Goal: Task Accomplishment & Management: Manage account settings

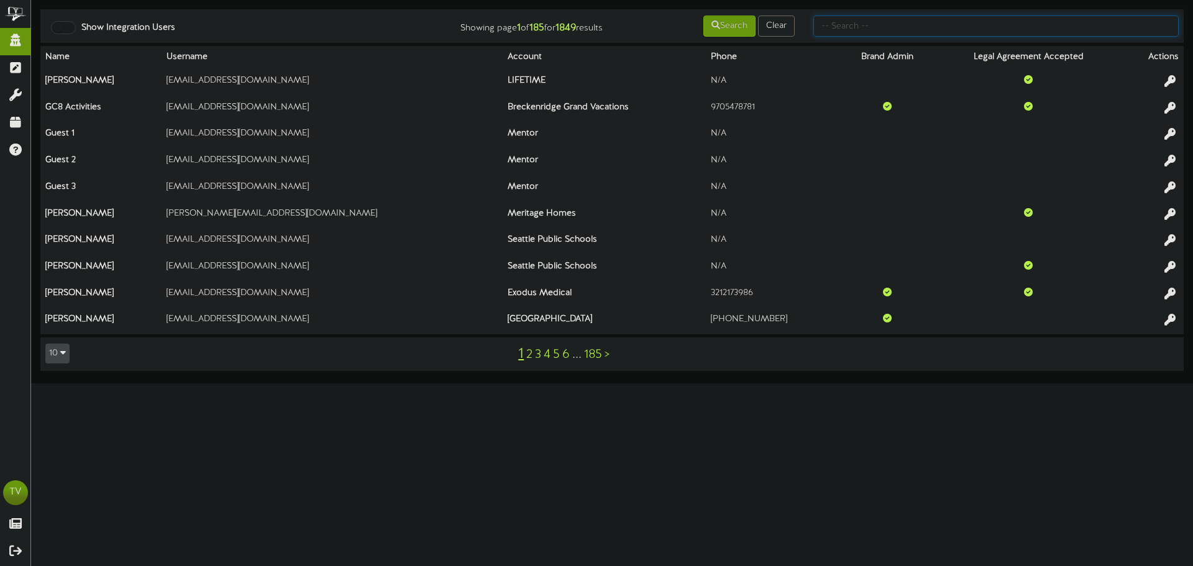
click at [905, 18] on input "text" at bounding box center [995, 26] width 365 height 21
type input "afcu"
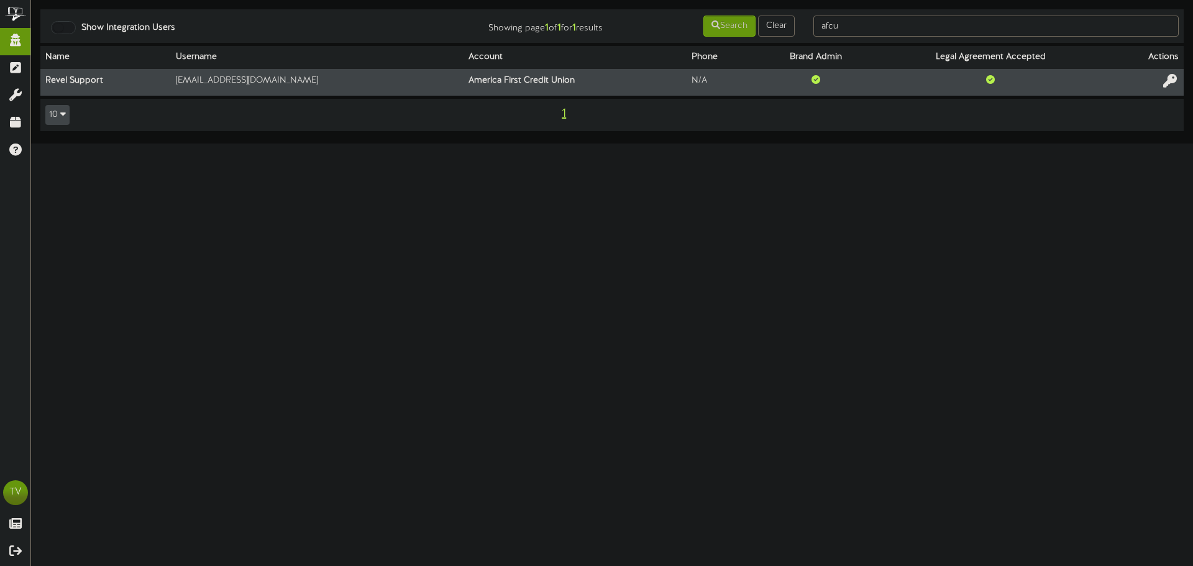
click at [1172, 78] on icon at bounding box center [1170, 81] width 14 height 14
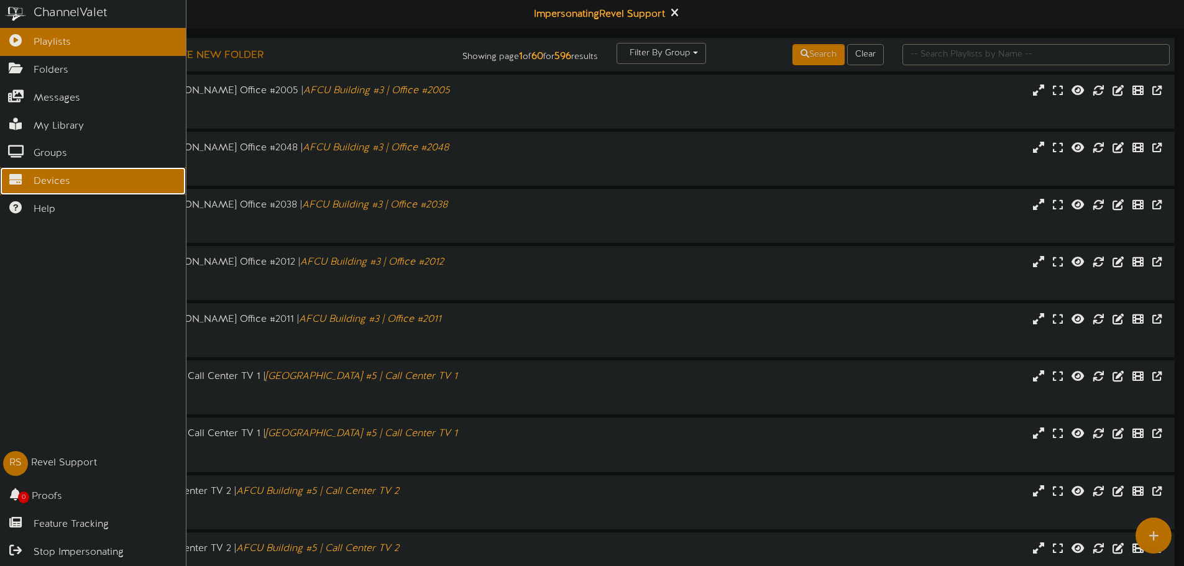
click at [26, 181] on link "Devices" at bounding box center [93, 181] width 186 height 28
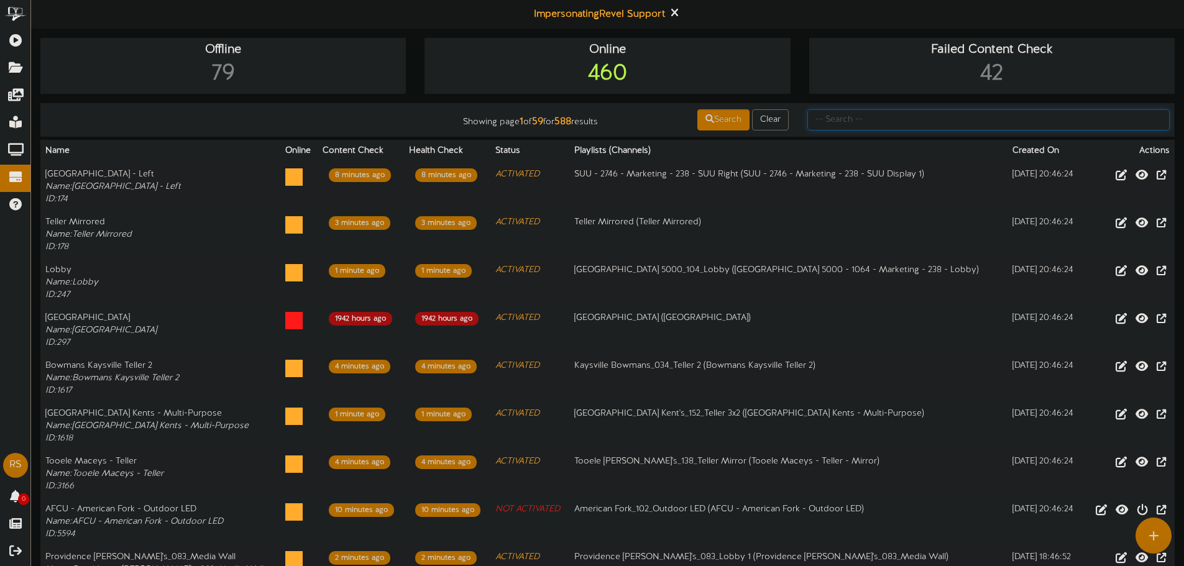
click at [959, 126] on input "text" at bounding box center [988, 119] width 362 height 21
type input "pioneer"
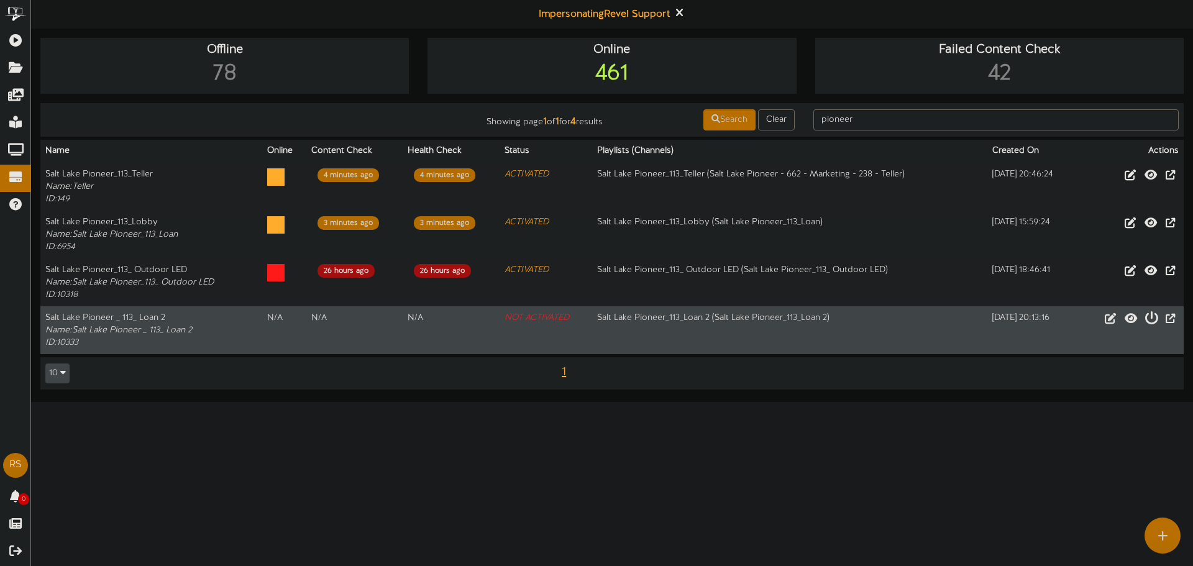
click at [1147, 318] on icon at bounding box center [1151, 318] width 14 height 14
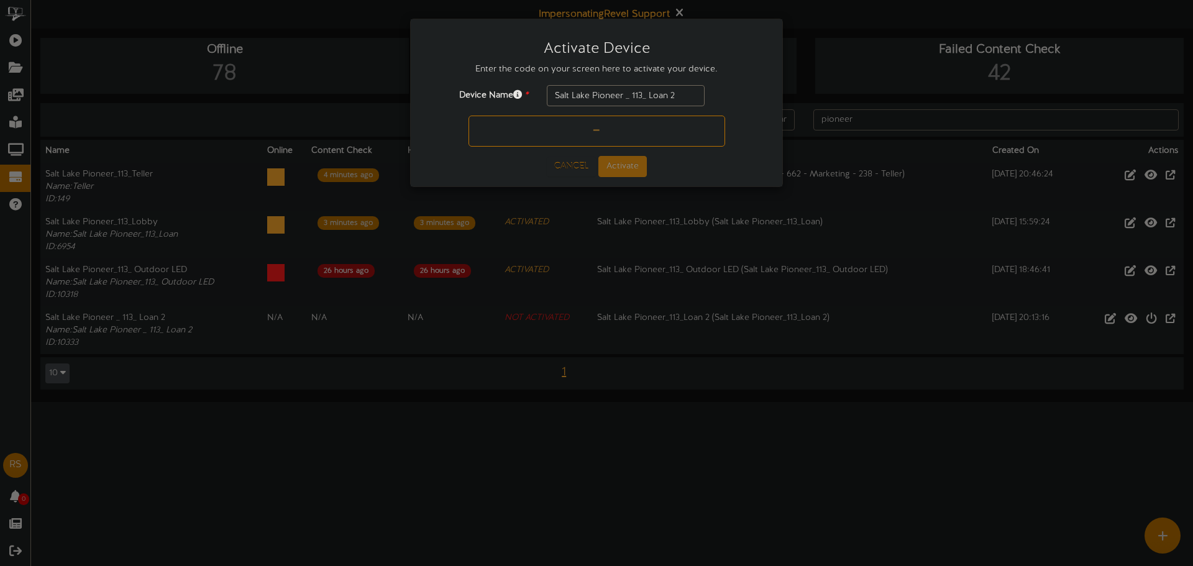
click at [578, 117] on input "text" at bounding box center [596, 131] width 257 height 31
type input "DU82GE"
click at [633, 180] on div "Activate Device Enter the code on your screen here to activate your device. Dev…" at bounding box center [597, 102] width 372 height 167
click at [627, 170] on button "Activate" at bounding box center [622, 166] width 48 height 21
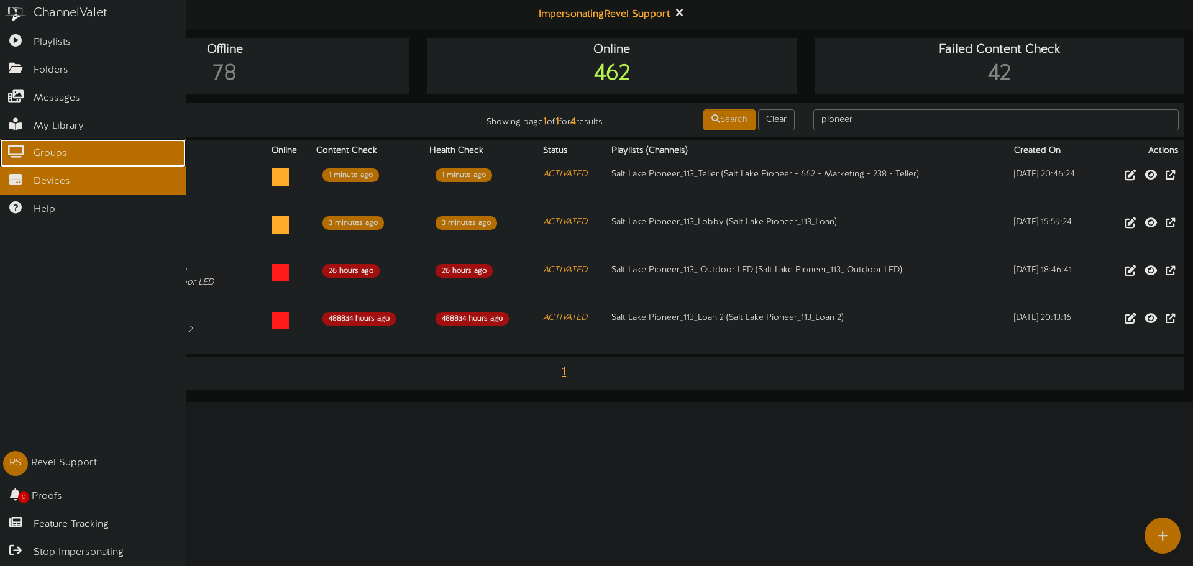
click at [64, 159] on link "Groups" at bounding box center [93, 153] width 186 height 28
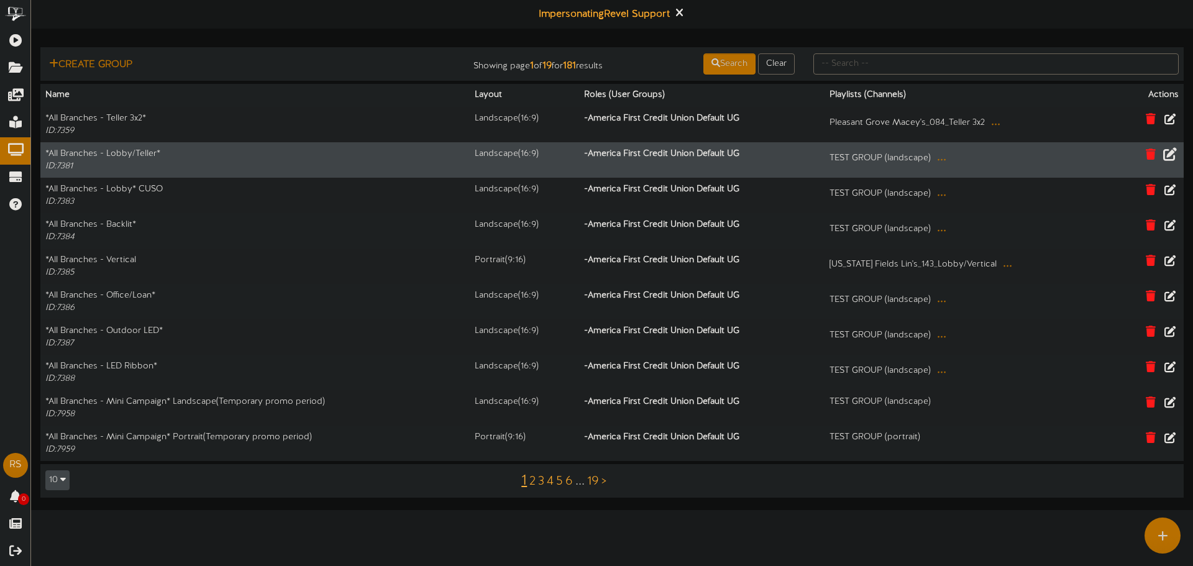
click at [1170, 153] on icon at bounding box center [1170, 154] width 14 height 14
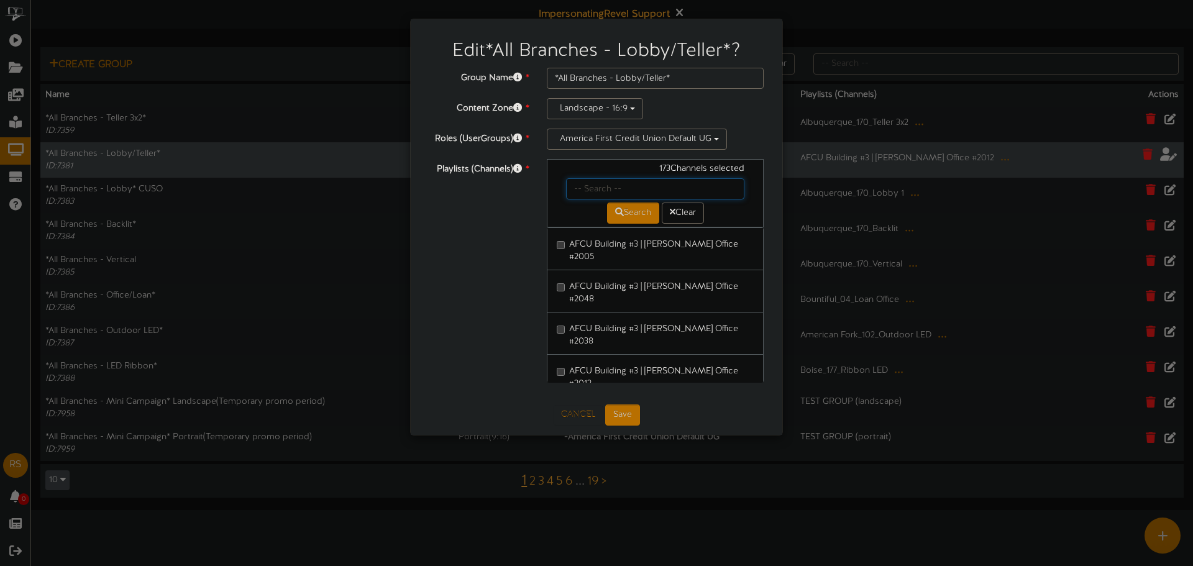
click at [604, 194] on input "text" at bounding box center [655, 188] width 178 height 21
type input "pioneer"
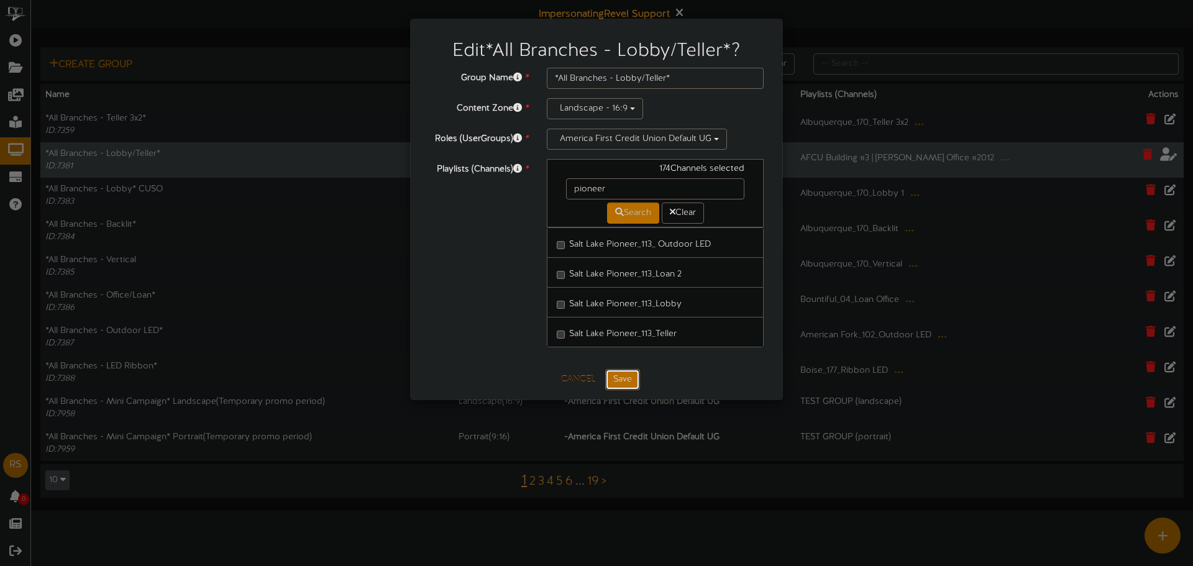
click at [613, 378] on button "Save" at bounding box center [622, 379] width 35 height 21
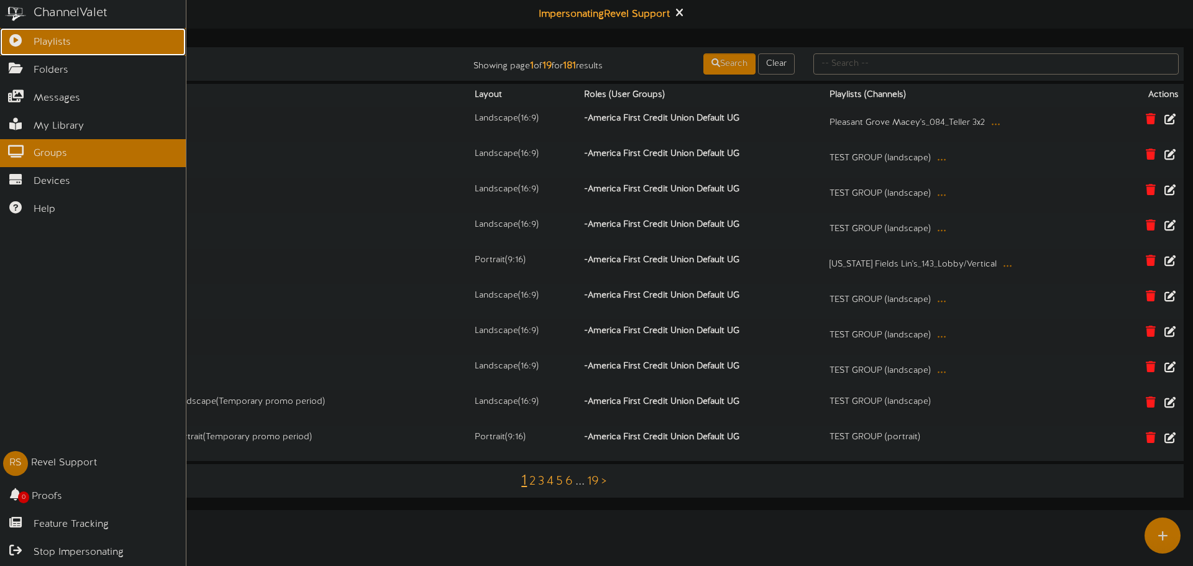
click at [25, 45] on link "Playlists" at bounding box center [93, 42] width 186 height 28
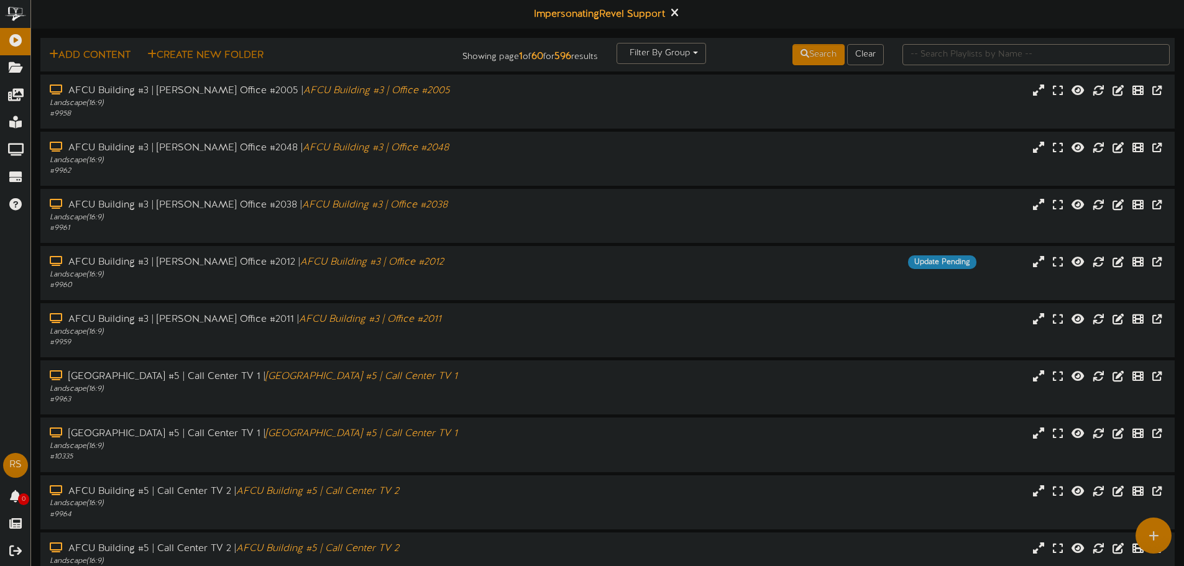
click at [934, 41] on td "Add Content Create New Folder Showing page 1 of 60 for 596 results Filter By Gr…" at bounding box center [607, 55] width 1134 height 34
click at [933, 52] on input "text" at bounding box center [1035, 54] width 267 height 21
type input "pioneer"
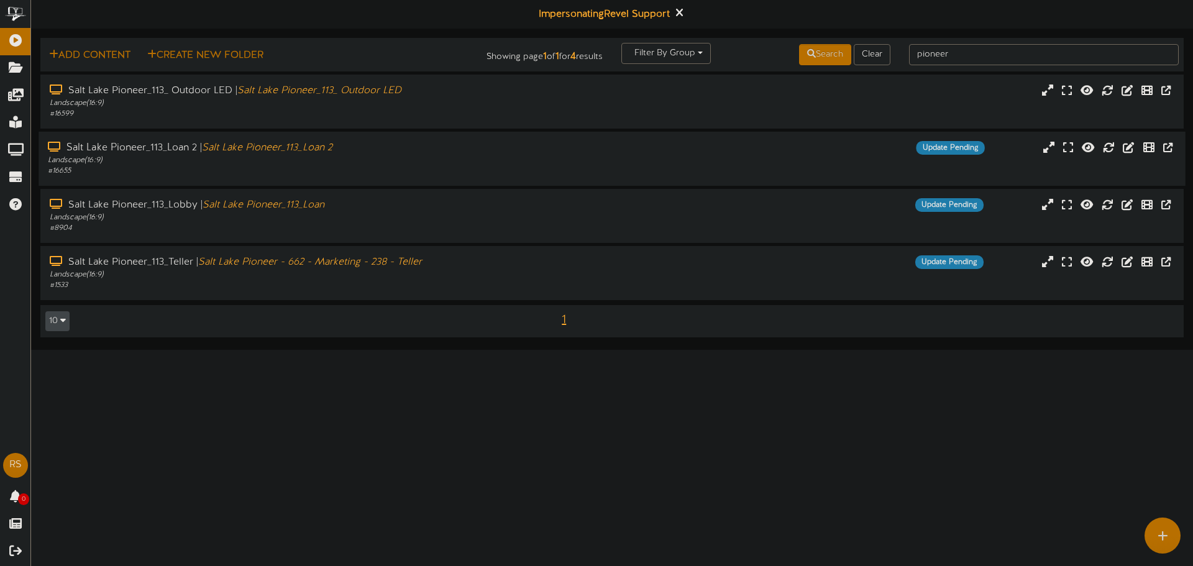
click at [406, 138] on div "Salt Lake Pioneer_113_Loan 2 | Salt Lake Pioneer_113_Loan 2 Landscape ( 16:9 ) …" at bounding box center [612, 159] width 1147 height 54
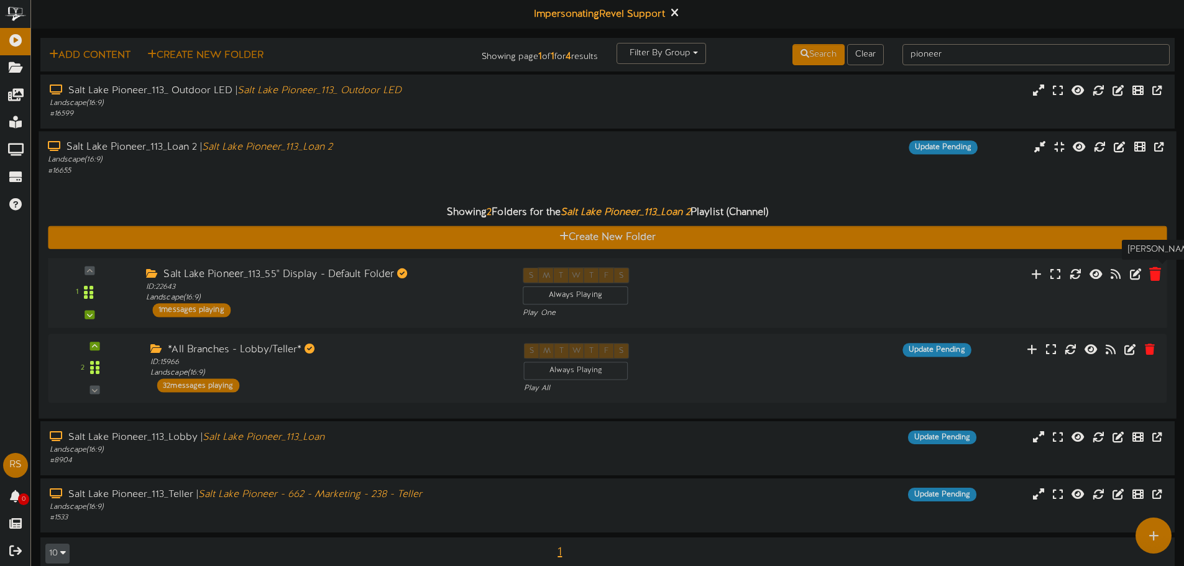
click at [1153, 280] on icon at bounding box center [1155, 274] width 12 height 14
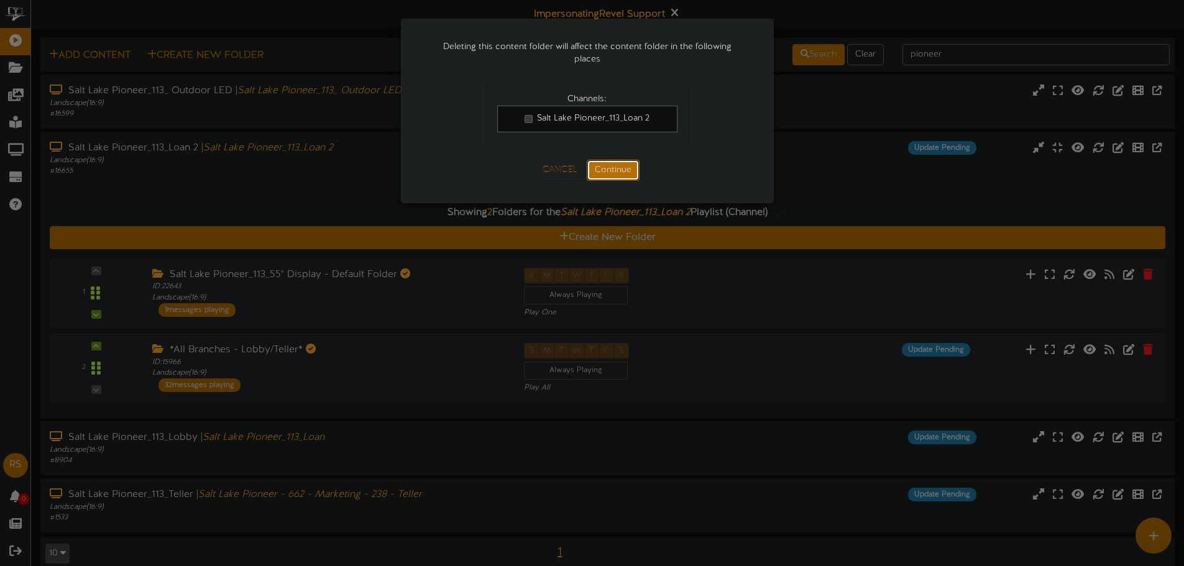
click at [627, 174] on button "Continue" at bounding box center [613, 170] width 53 height 21
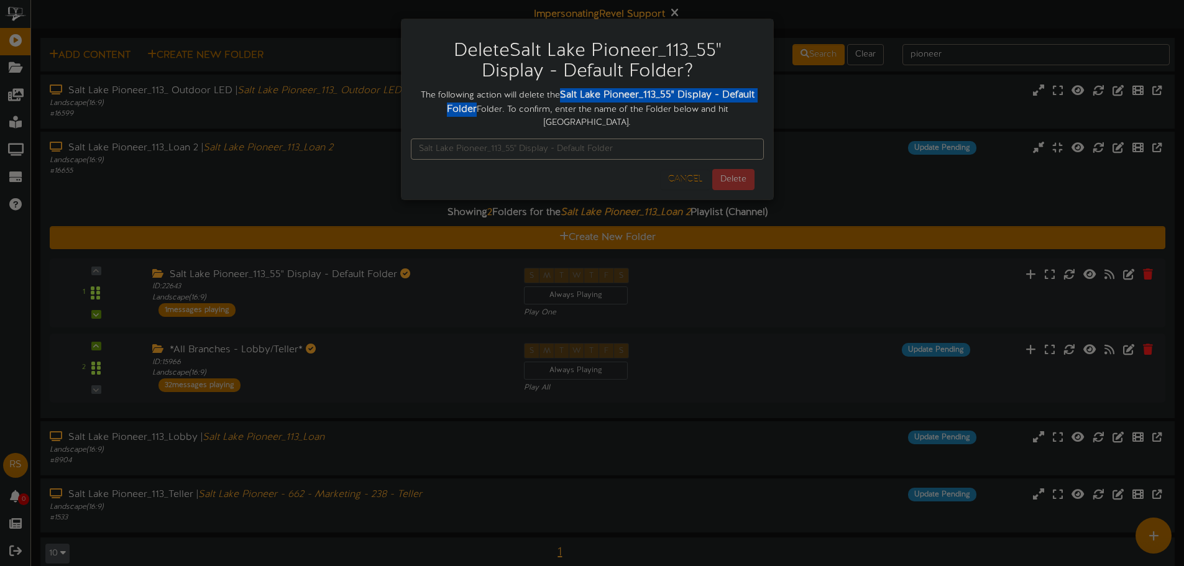
drag, startPoint x: 563, startPoint y: 93, endPoint x: 459, endPoint y: 109, distance: 105.7
click at [459, 109] on strong "Salt Lake Pioneer_113_55" Display - Default Folder" at bounding box center [601, 101] width 308 height 25
copy strong "Salt Lake Pioneer_113_55" Display - Default Folder"
click at [567, 140] on input "text" at bounding box center [587, 149] width 353 height 21
paste input "Salt Lake Pioneer_113_55" Display - Default Folder"
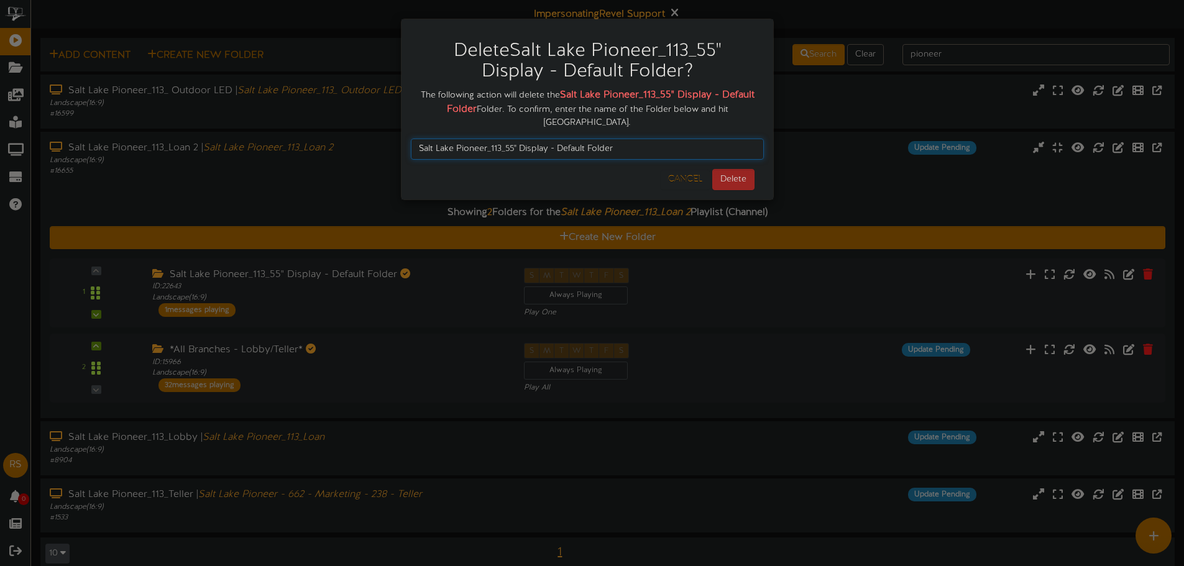
type input "Salt Lake Pioneer_113_55" Display - Default Folder"
click at [724, 170] on button "Delete" at bounding box center [733, 179] width 42 height 21
